Goal: Obtain resource: Download file/media

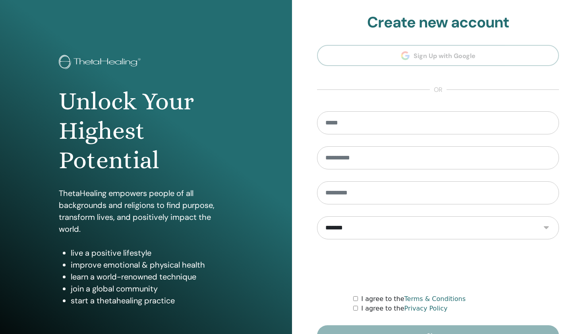
click at [151, 130] on h1 "Unlock Your Highest Potential" at bounding box center [146, 131] width 175 height 89
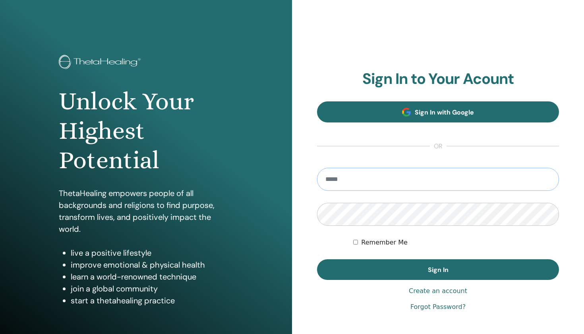
type input "**********"
click at [438, 270] on button "Sign In" at bounding box center [438, 269] width 242 height 21
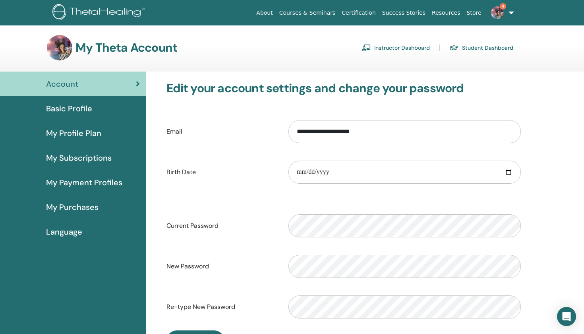
click at [69, 112] on span "Basic Profile" at bounding box center [69, 109] width 46 height 12
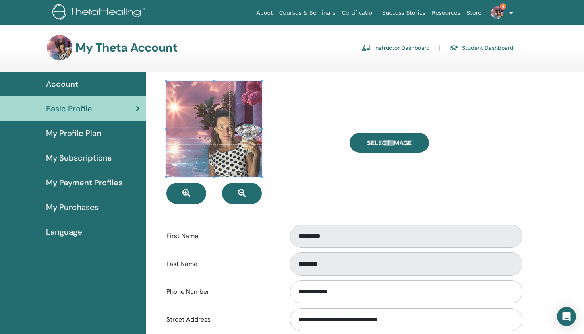
click at [89, 128] on span "My Profile Plan" at bounding box center [73, 133] width 55 height 12
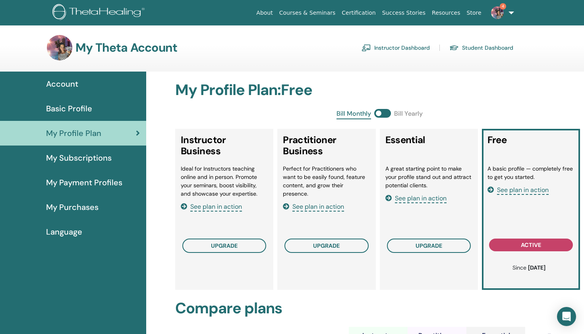
click at [131, 162] on div "My Subscriptions" at bounding box center [73, 158] width 134 height 12
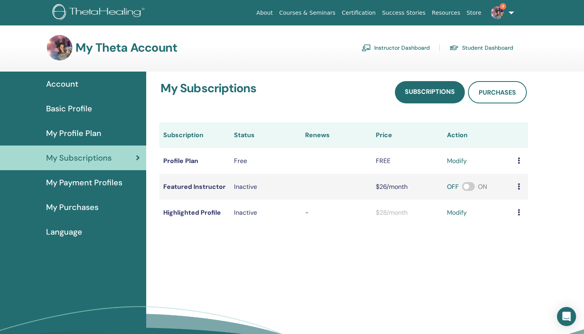
click at [107, 208] on div "My Purchases" at bounding box center [73, 207] width 134 height 12
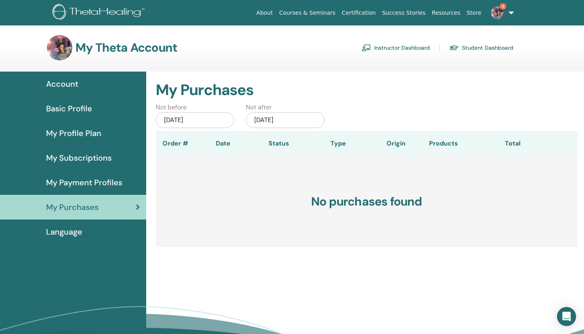
click at [459, 47] on img at bounding box center [455, 48] width 10 height 7
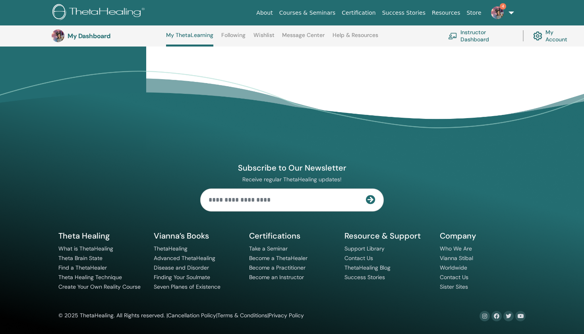
scroll to position [554, 0]
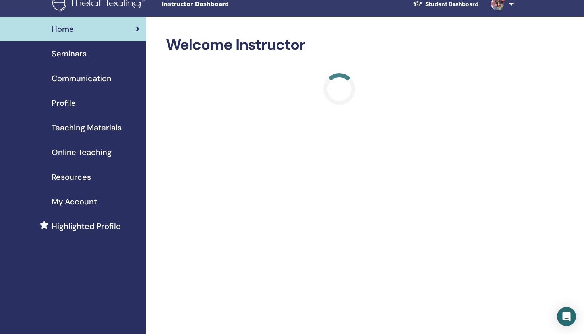
scroll to position [11, 0]
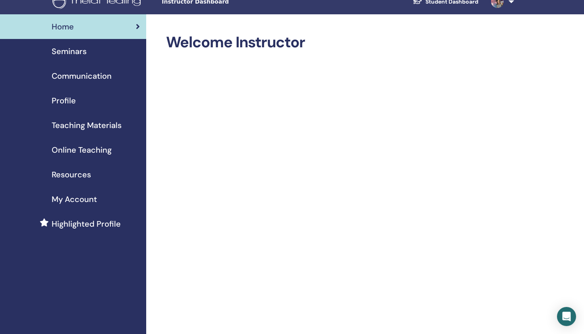
click at [111, 100] on div "Profile" at bounding box center [73, 101] width 134 height 12
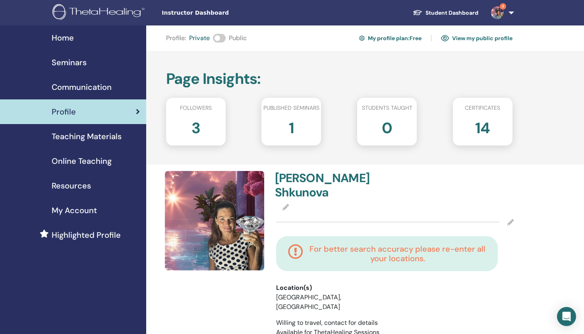
click at [113, 136] on span "Teaching Materials" at bounding box center [87, 136] width 70 height 12
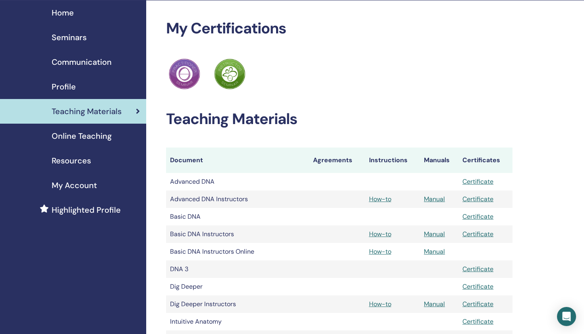
scroll to position [31, 0]
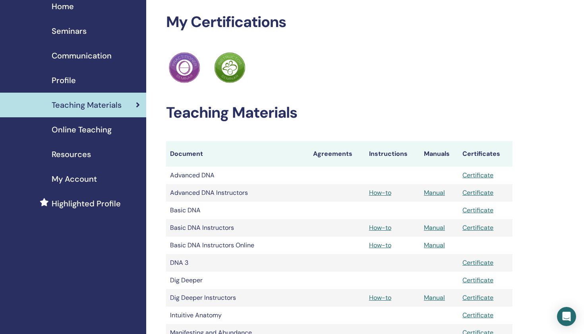
click at [470, 171] on link "Certificate" at bounding box center [478, 175] width 31 height 8
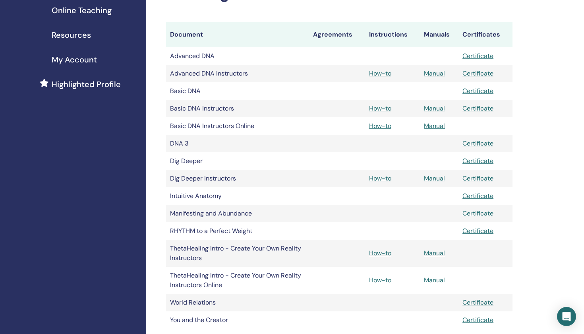
scroll to position [148, 0]
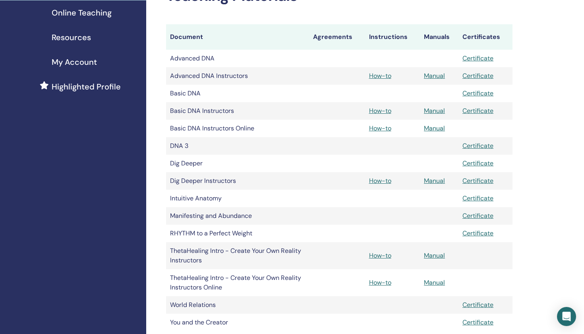
click at [474, 75] on link "Certificate" at bounding box center [478, 76] width 31 height 8
click at [481, 92] on link "Certificate" at bounding box center [478, 93] width 31 height 8
click at [469, 108] on link "Certificate" at bounding box center [478, 111] width 31 height 8
click at [483, 145] on link "Certificate" at bounding box center [478, 146] width 31 height 8
click at [476, 160] on link "Certificate" at bounding box center [478, 163] width 31 height 8
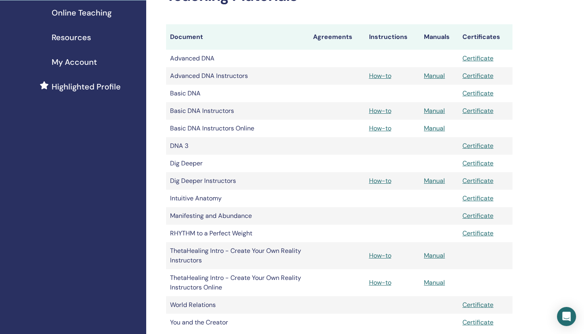
click at [471, 179] on link "Certificate" at bounding box center [478, 181] width 31 height 8
click at [470, 195] on link "Certificate" at bounding box center [478, 198] width 31 height 8
click at [488, 230] on link "Certificate" at bounding box center [478, 233] width 31 height 8
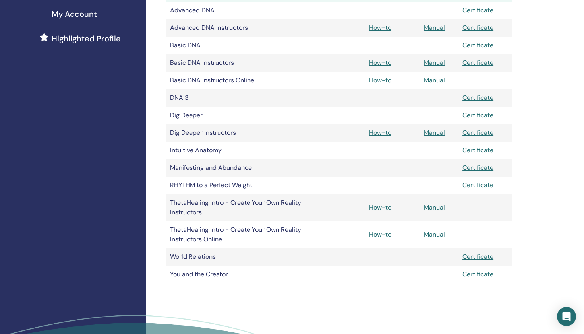
scroll to position [197, 0]
click at [472, 257] on link "Certificate" at bounding box center [478, 256] width 31 height 8
click at [477, 272] on link "Certificate" at bounding box center [478, 274] width 31 height 8
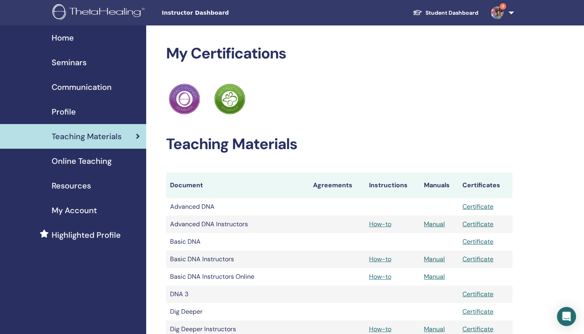
scroll to position [0, 0]
click at [64, 107] on span "Profile" at bounding box center [64, 112] width 24 height 12
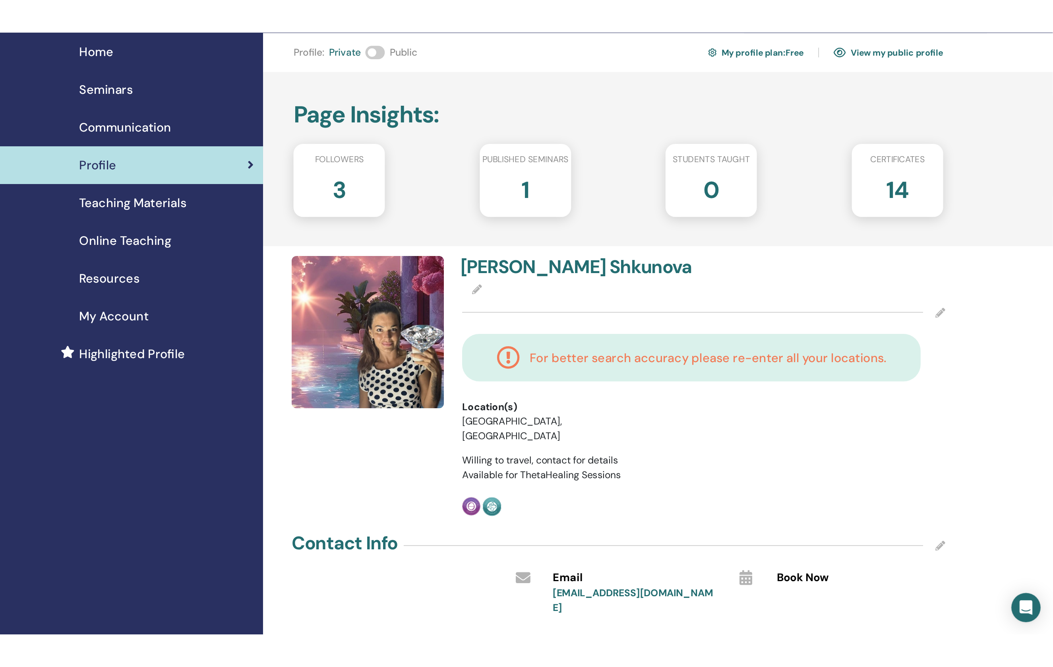
scroll to position [25, 0]
